Goal: Transaction & Acquisition: Subscribe to service/newsletter

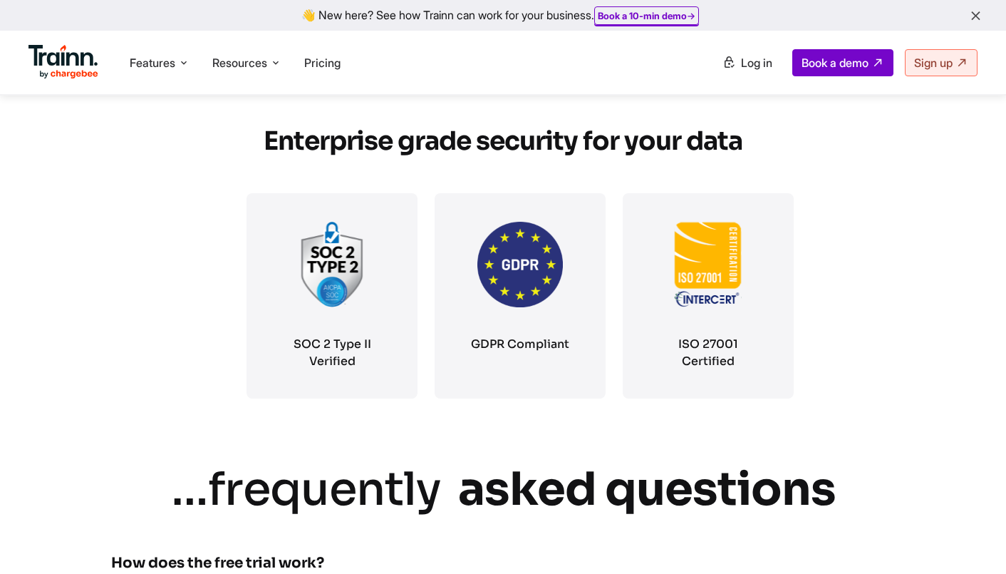
scroll to position [2454, 0]
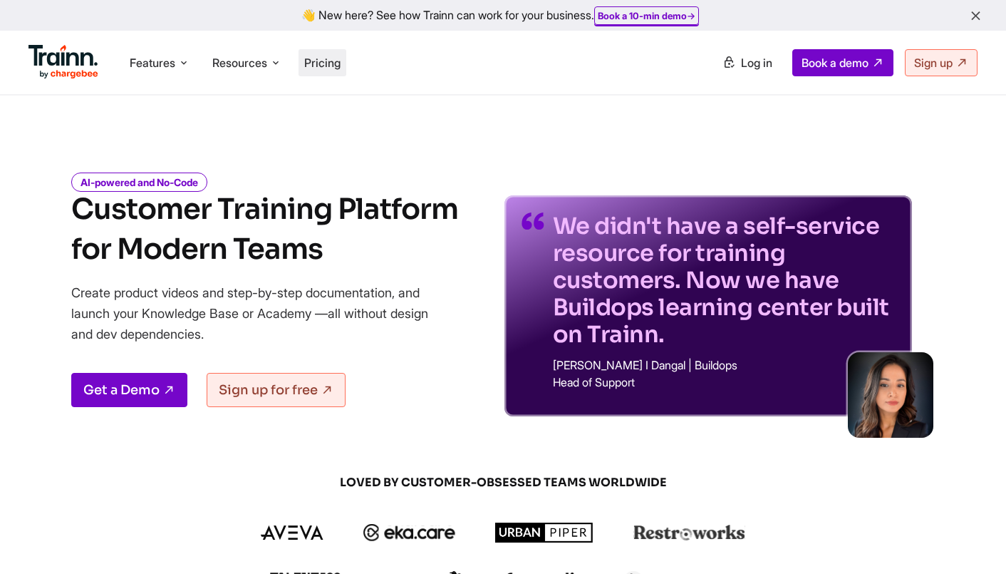
click at [330, 60] on span "Pricing" at bounding box center [322, 63] width 36 height 14
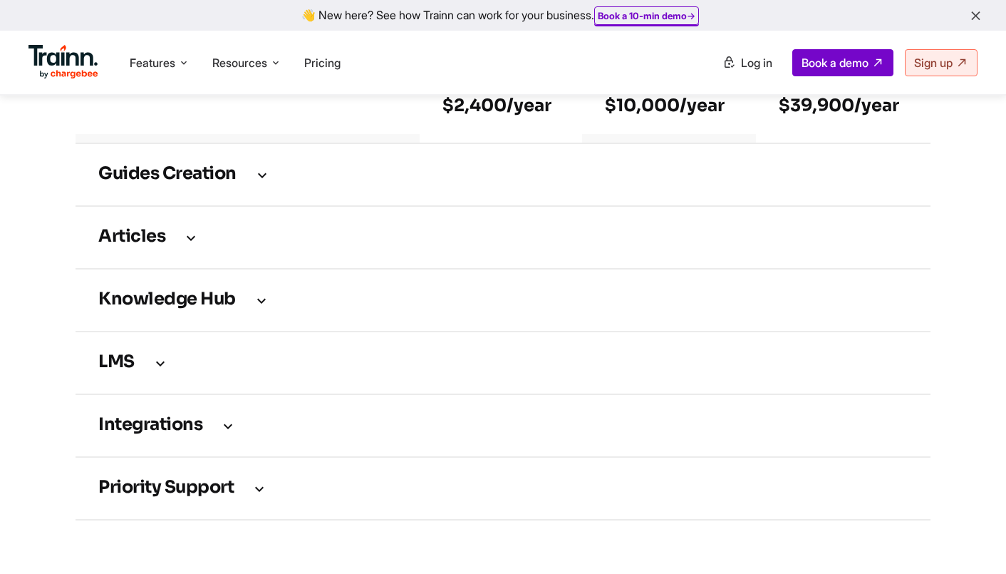
scroll to position [2067, 0]
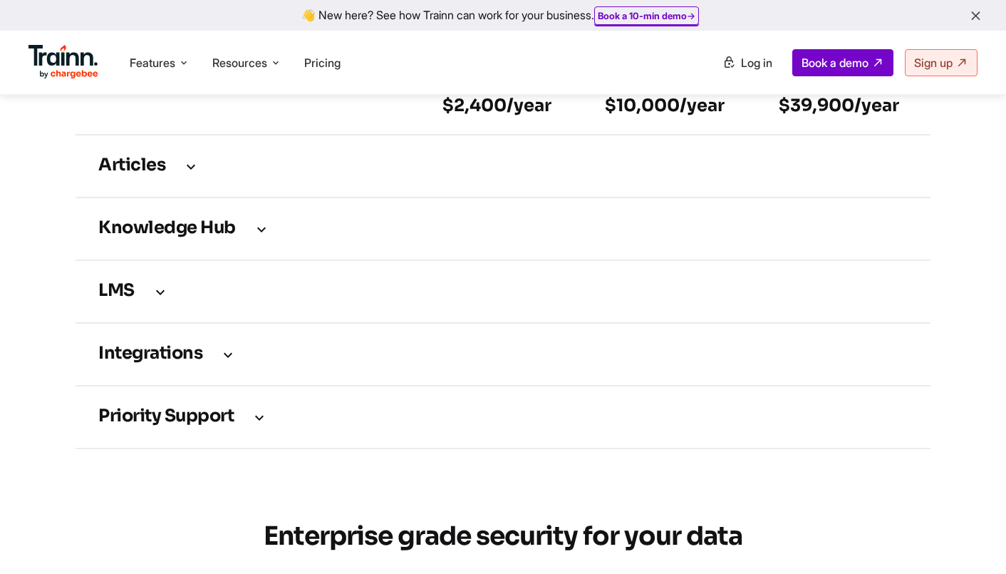
click at [170, 299] on h3 "LMS" at bounding box center [503, 292] width 810 height 16
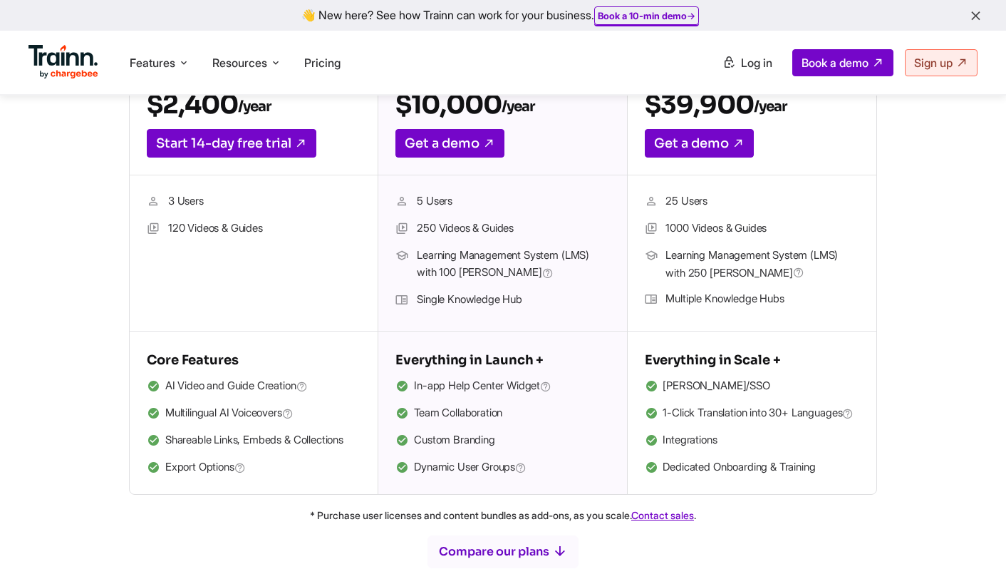
scroll to position [214, 0]
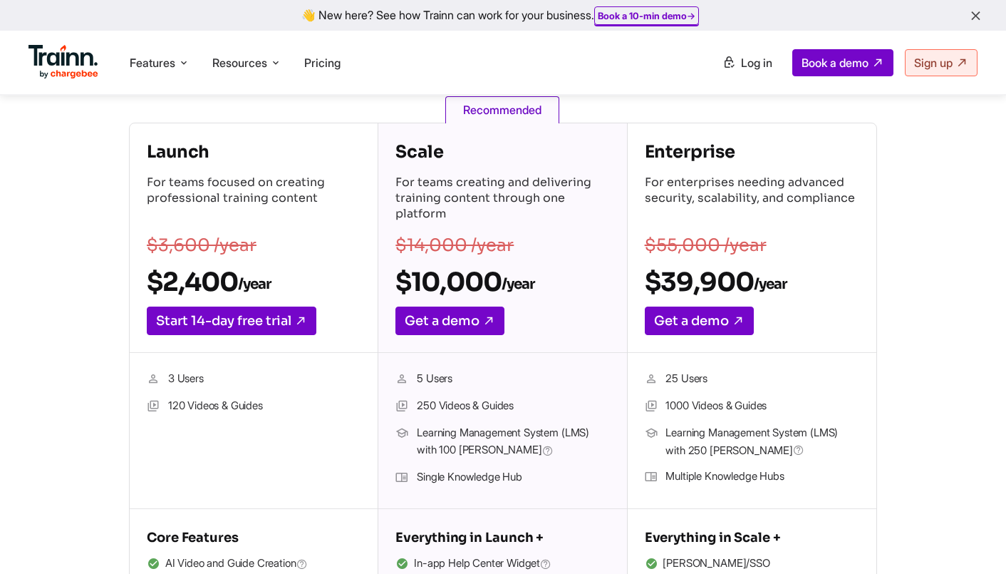
click at [38, 178] on section "Launch For teams focused on creating professional training content $3,600 /year…" at bounding box center [503, 397] width 1006 height 549
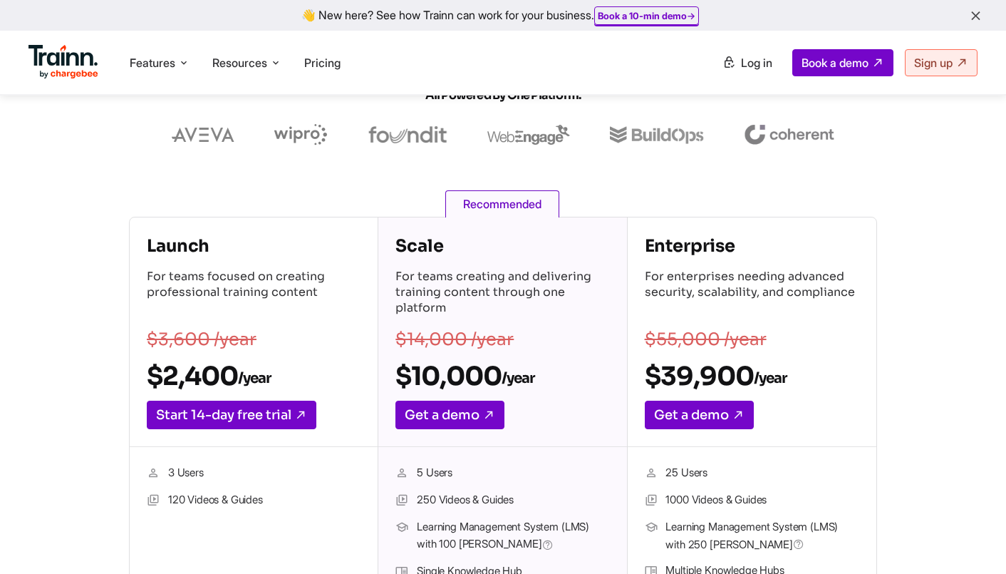
scroll to position [0, 0]
